Goal: Find specific page/section: Find specific page/section

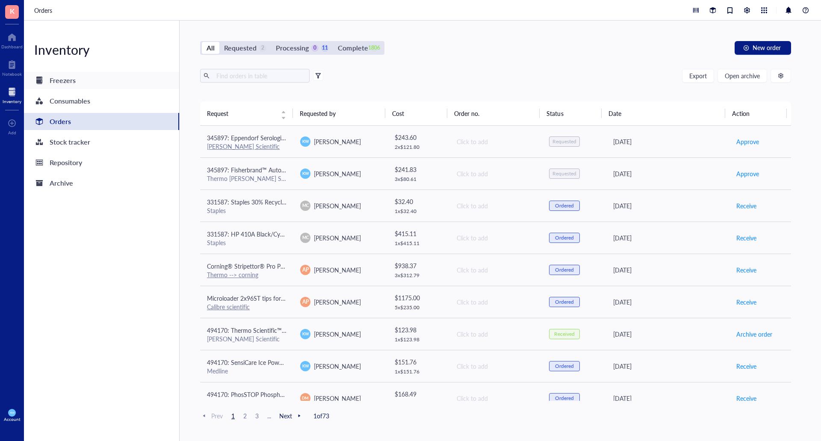
click at [79, 82] on div "Freezers" at bounding box center [101, 80] width 155 height 17
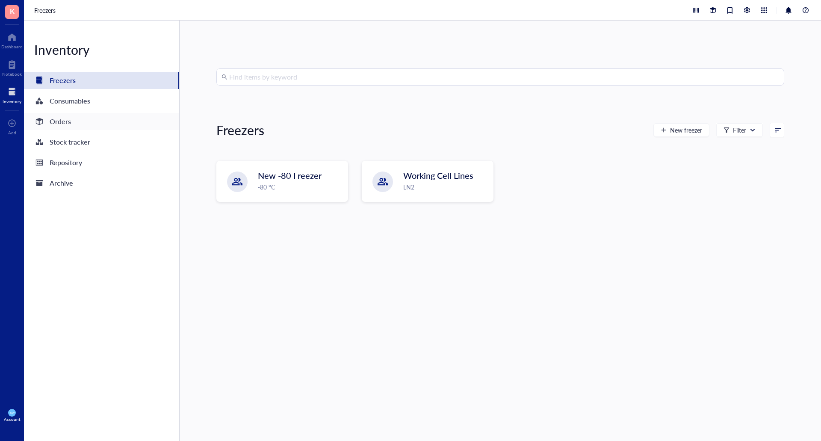
click at [62, 124] on div "Orders" at bounding box center [60, 121] width 21 height 12
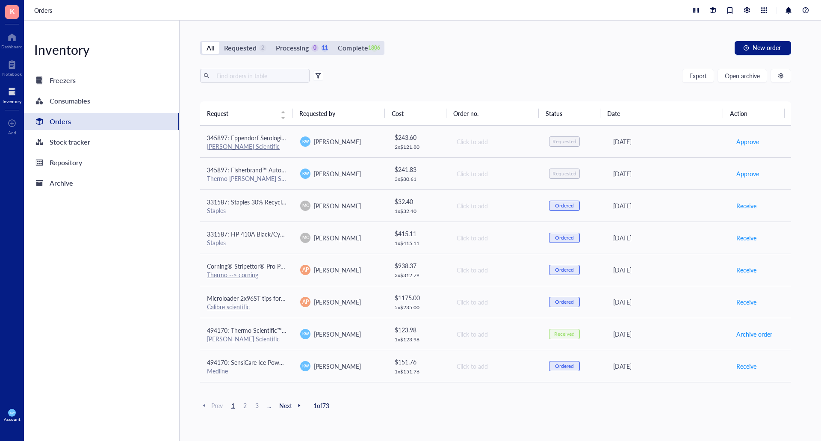
click at [62, 124] on div "Orders" at bounding box center [60, 121] width 21 height 12
